Goal: Find contact information: Obtain details needed to contact an individual or organization

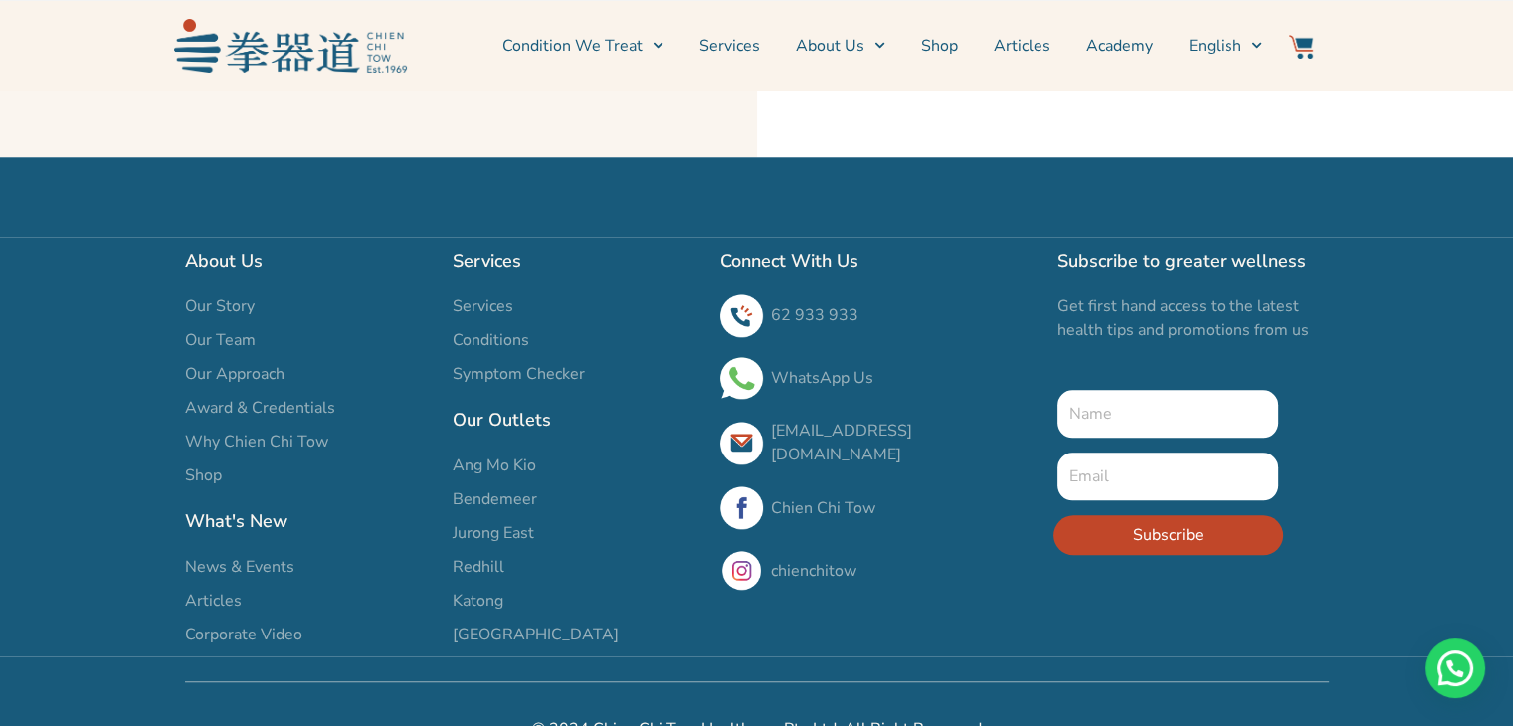
scroll to position [2290, 0]
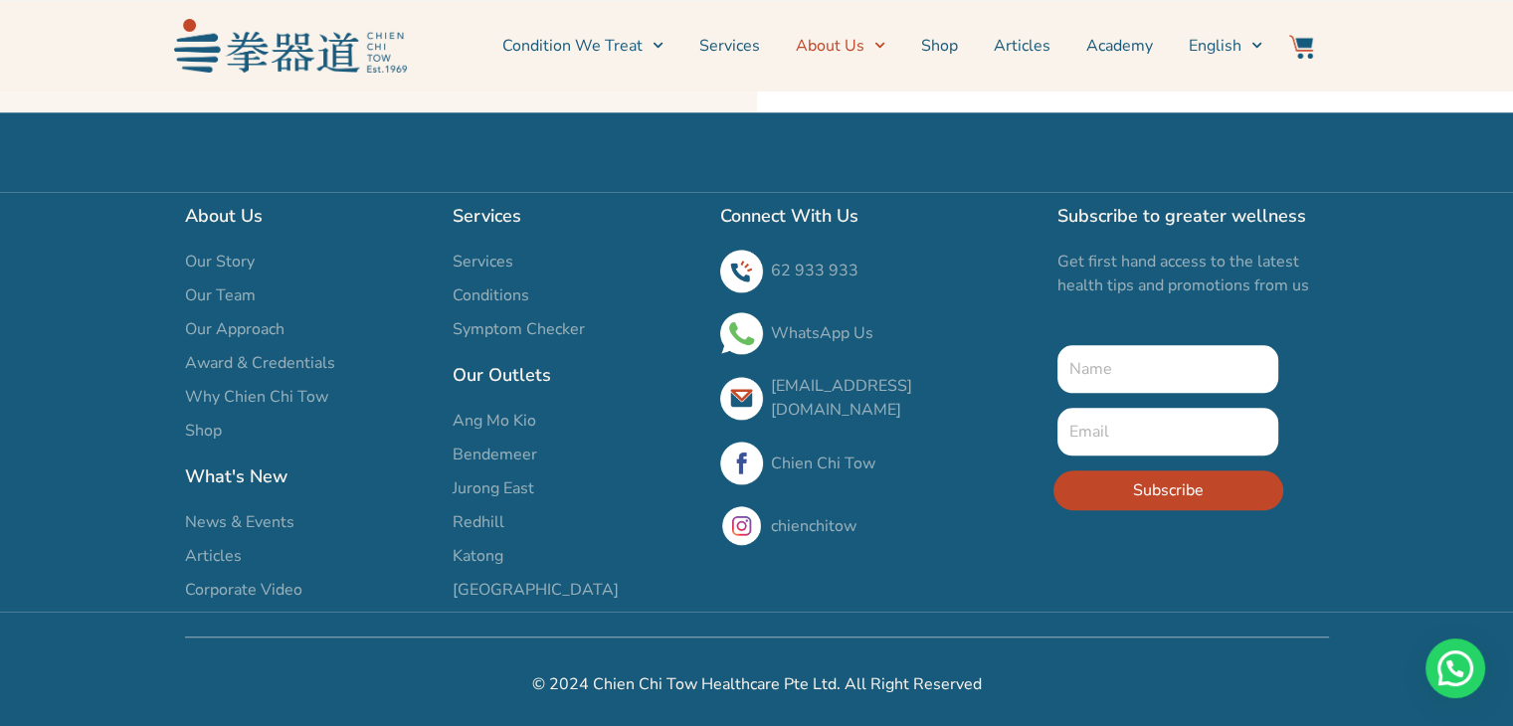
click at [863, 49] on link "About Us" at bounding box center [841, 46] width 90 height 50
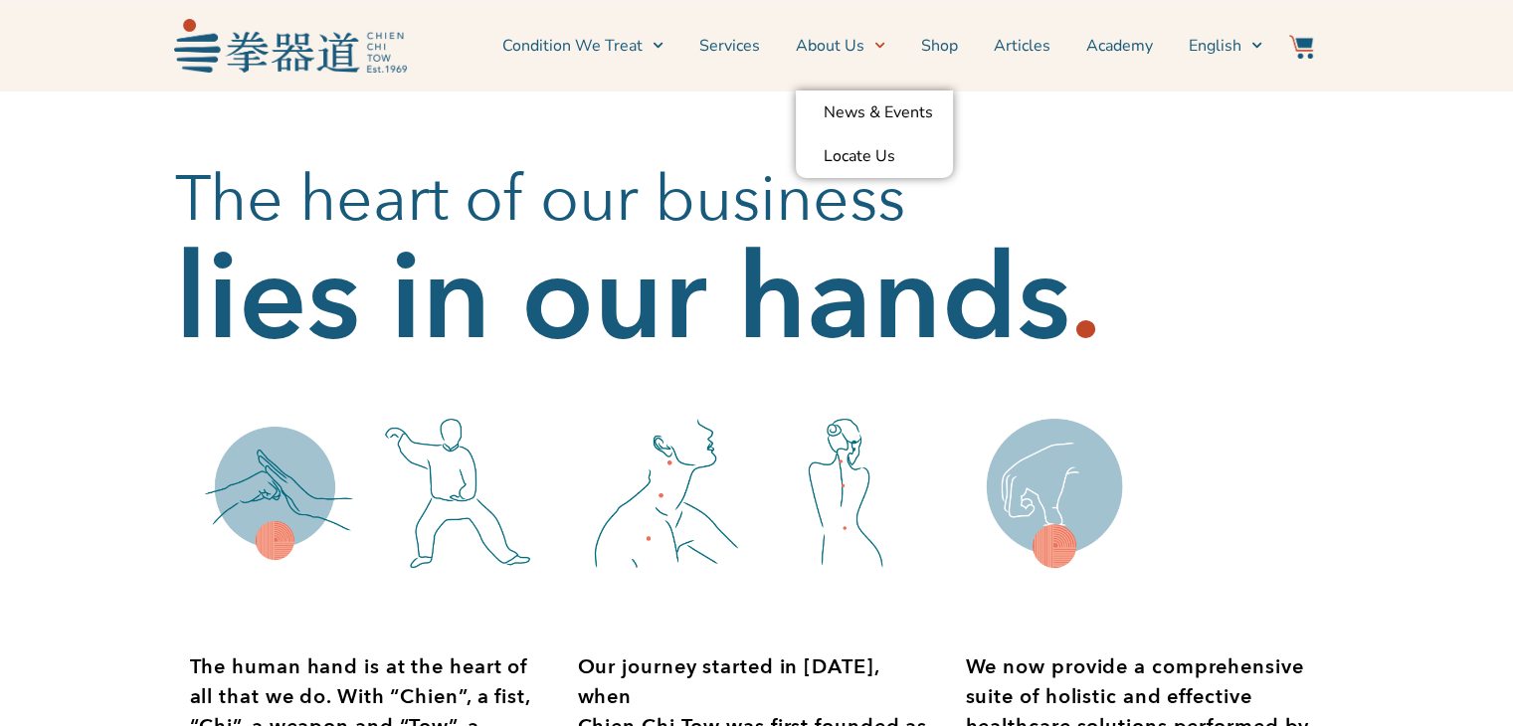
scroll to position [398, 0]
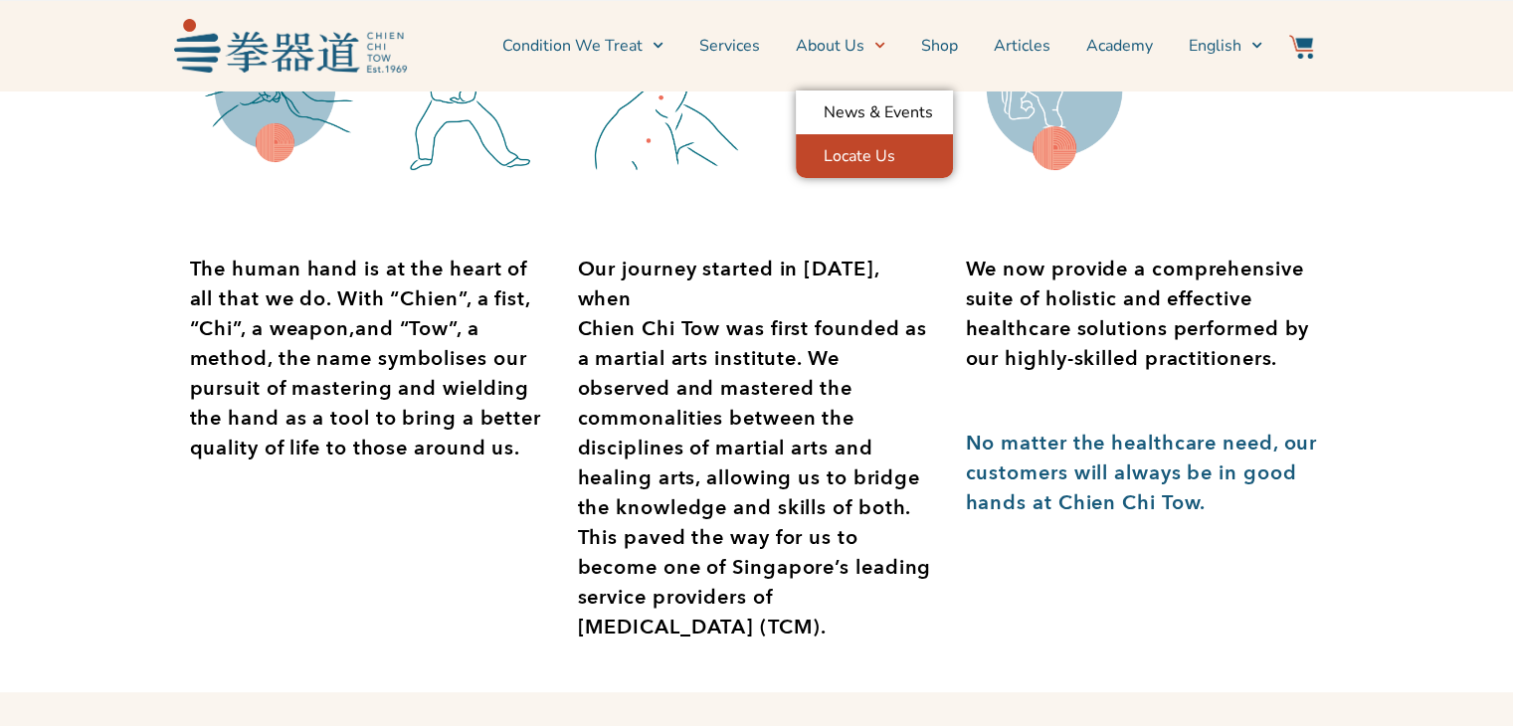
click at [869, 149] on link "Locate Us" at bounding box center [874, 156] width 157 height 44
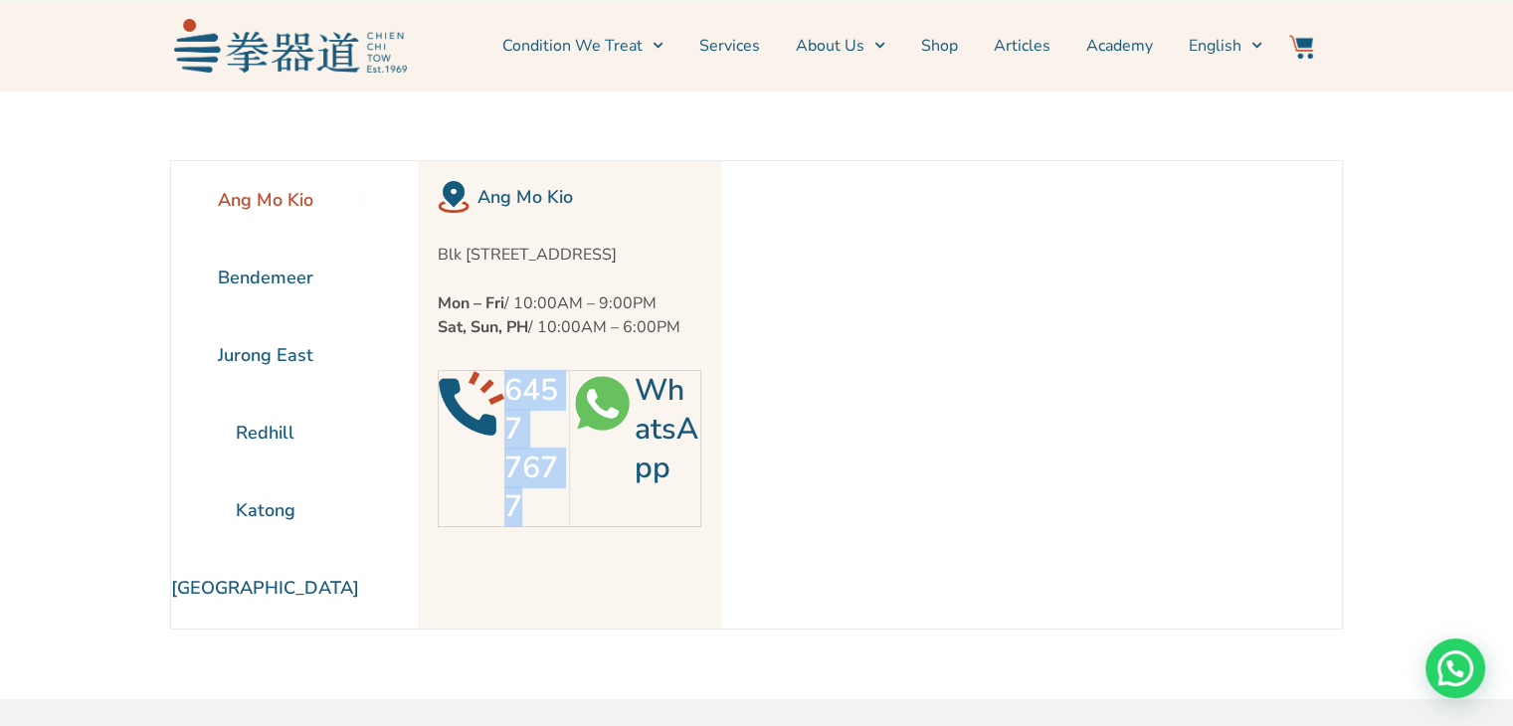
drag, startPoint x: 549, startPoint y: 444, endPoint x: 489, endPoint y: 426, distance: 62.3
click at [489, 426] on div "6457 7677" at bounding box center [504, 448] width 130 height 155
copy div "6457 7677"
click at [259, 272] on li "Bendemeer" at bounding box center [265, 278] width 188 height 78
